Goal: Check status: Check status

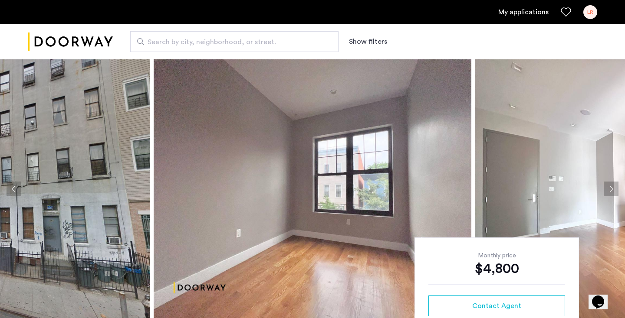
click at [518, 14] on link "My applications" at bounding box center [523, 12] width 50 height 10
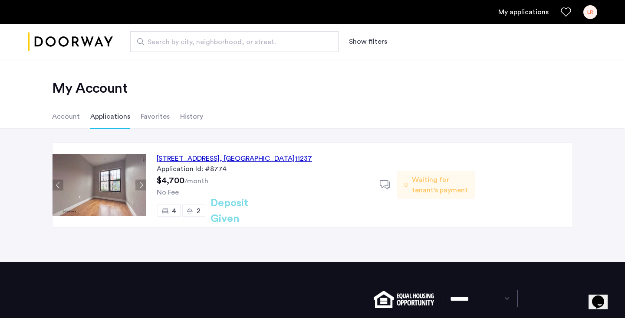
click at [433, 184] on span "Waiting for tenant's payment" at bounding box center [440, 185] width 56 height 21
click at [431, 137] on div "245 Jefferson Street, Unit 3L, Brooklyn , NY 11237 Application Id: #8774 $4,700…" at bounding box center [312, 196] width 625 height 134
click at [429, 188] on span "Waiting for tenant's payment" at bounding box center [440, 185] width 56 height 21
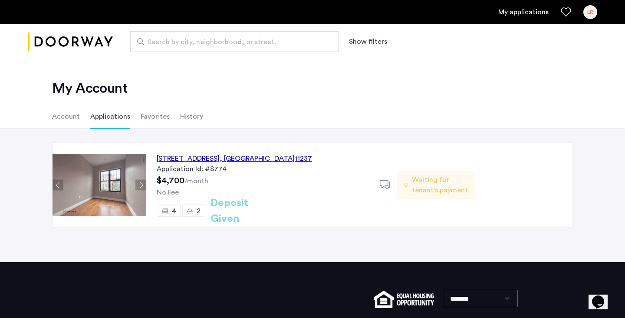
click at [429, 188] on span "Waiting for tenant's payment" at bounding box center [440, 185] width 56 height 21
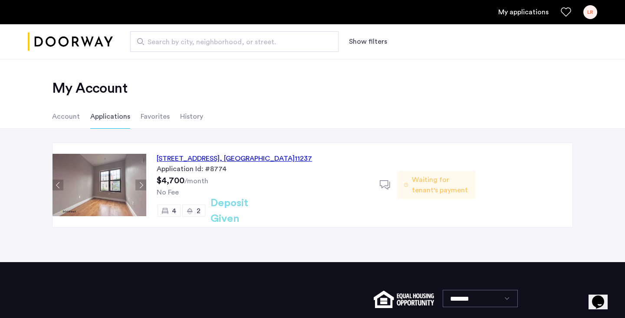
click at [298, 160] on div "245 Jefferson Street, Unit 3L, Brooklyn , NY 11237" at bounding box center [234, 159] width 155 height 10
